Goal: Check status: Check status

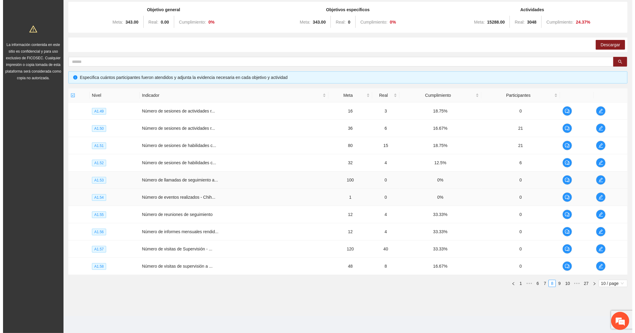
scroll to position [454, 0]
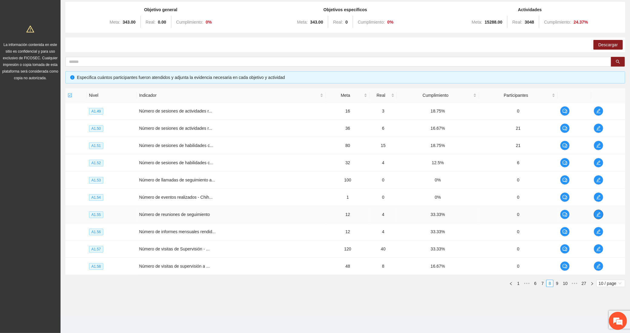
click at [595, 212] on span "edit" at bounding box center [598, 214] width 9 height 5
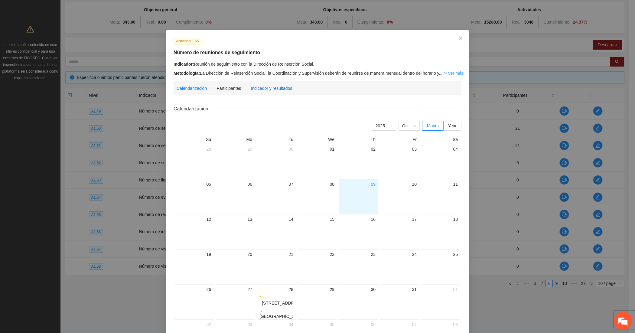
click at [272, 90] on div "Indicador y resultados" at bounding box center [271, 88] width 41 height 7
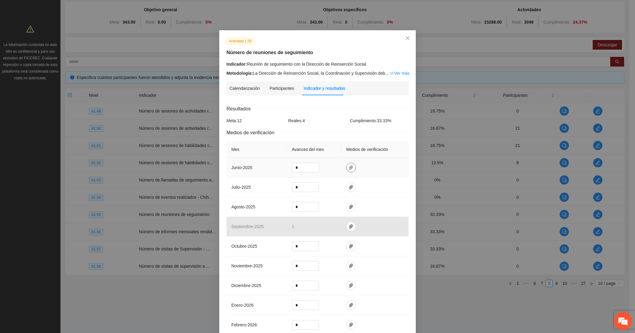
click at [350, 167] on span "paper-clip" at bounding box center [351, 167] width 9 height 5
click at [349, 187] on icon "paper-clip" at bounding box center [351, 187] width 4 height 4
click at [349, 206] on icon "paper-clip" at bounding box center [351, 207] width 5 height 5
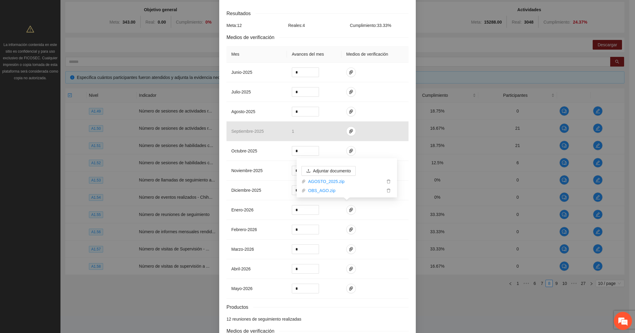
scroll to position [146, 0]
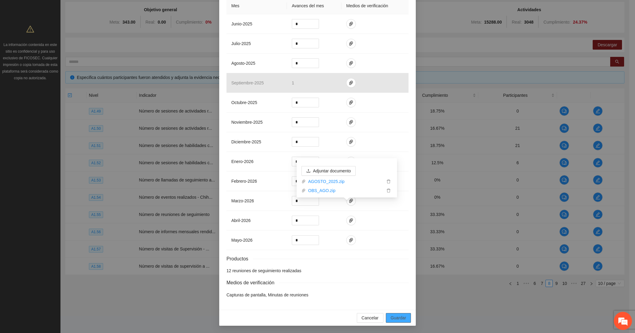
click at [391, 316] on span "Guardar" at bounding box center [398, 318] width 15 height 7
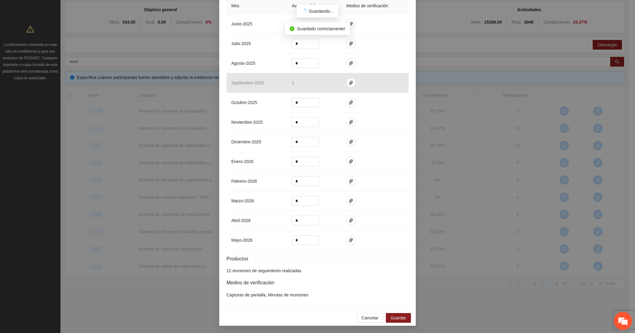
scroll to position [116, 0]
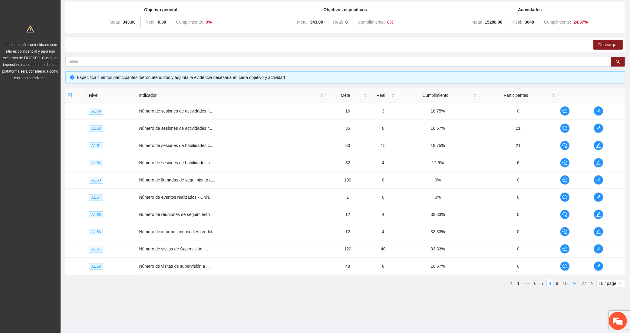
click at [574, 283] on span "•••" at bounding box center [574, 283] width 10 height 7
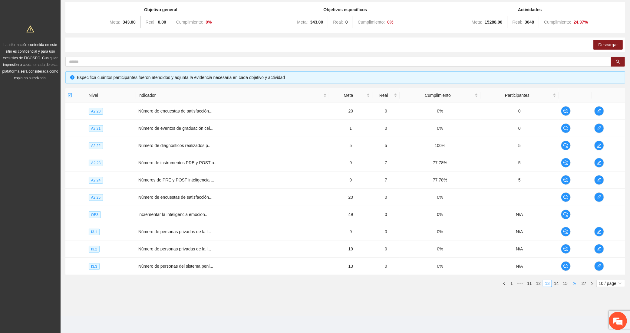
click at [574, 283] on span "•••" at bounding box center [574, 283] width 10 height 7
click at [556, 285] on link "19" at bounding box center [556, 283] width 8 height 7
click at [599, 160] on icon "edit" at bounding box center [598, 162] width 5 height 5
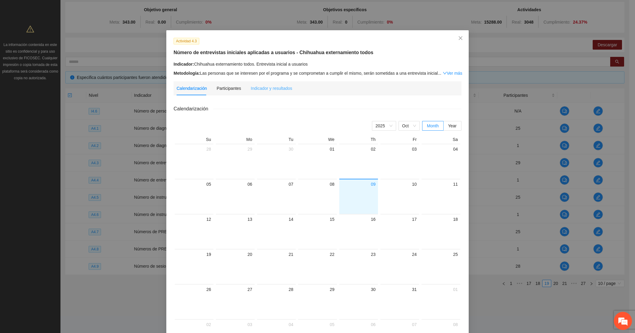
click at [264, 91] on div "Indicador y resultados" at bounding box center [271, 88] width 41 height 14
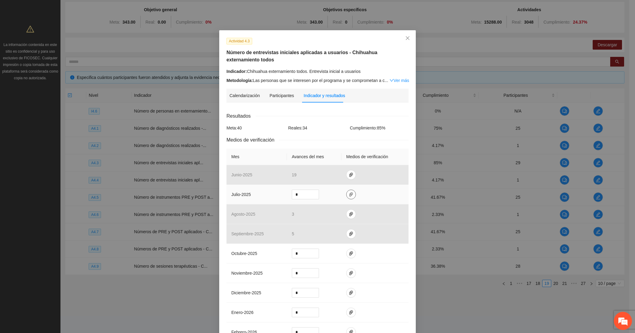
click at [346, 192] on button "button" at bounding box center [351, 195] width 10 height 10
click at [327, 138] on div "Medios de verificación" at bounding box center [318, 140] width 182 height 8
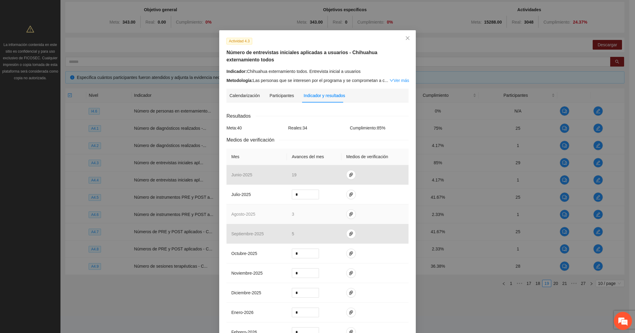
scroll to position [93, 0]
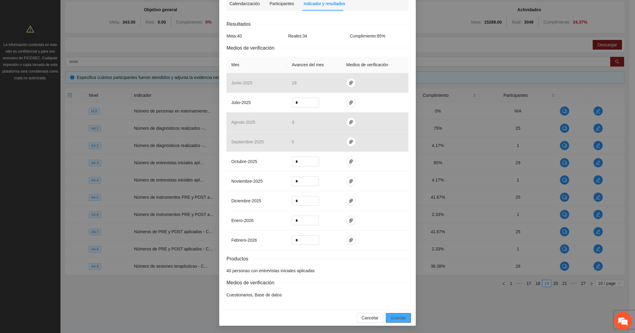
click at [391, 318] on span "Guardar" at bounding box center [398, 318] width 15 height 7
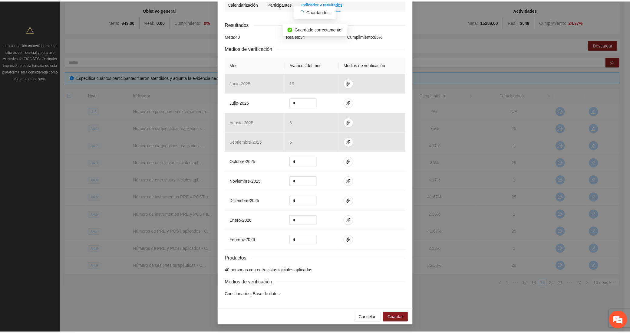
scroll to position [63, 0]
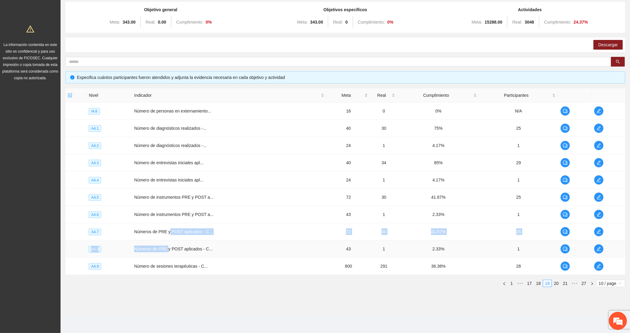
drag, startPoint x: 168, startPoint y: 239, endPoint x: 166, endPoint y: 245, distance: 6.2
click at [166, 245] on tbody "I4.6 Número de personas en externamiento... 16 0 0% N/A A4.1 Número de diagnóst…" at bounding box center [344, 189] width 559 height 172
click at [165, 258] on td "Número de sesiones terapéuticas - C..." at bounding box center [229, 266] width 195 height 17
click at [166, 267] on span "Número de sesiones terapéuticas - C..." at bounding box center [171, 266] width 74 height 5
click at [166, 238] on td "Números de PRE y POST aplicados - C..." at bounding box center [229, 231] width 195 height 17
